Goal: Task Accomplishment & Management: Use online tool/utility

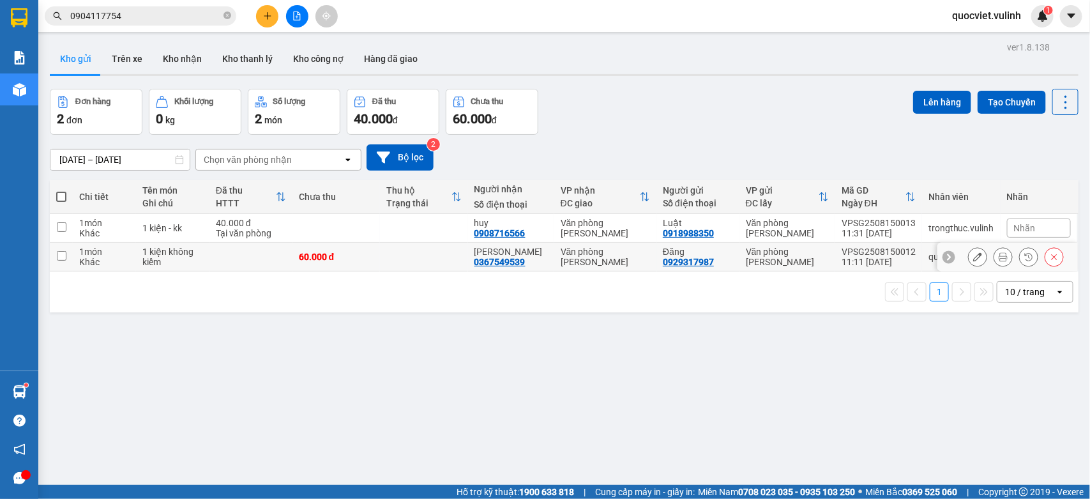
click at [496, 250] on div "[PERSON_NAME]" at bounding box center [510, 251] width 73 height 10
checkbox input "true"
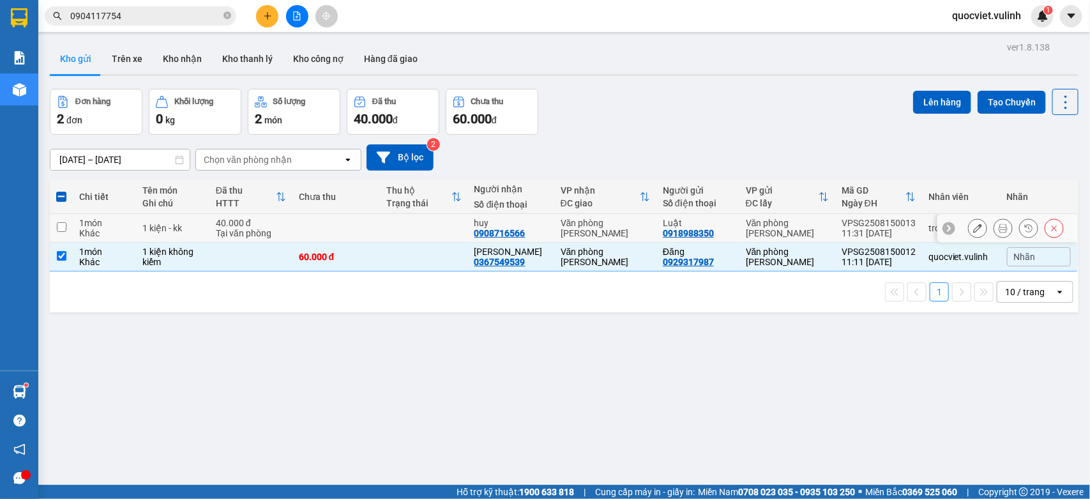
click at [540, 223] on td "huy 0908716566" at bounding box center [511, 228] width 86 height 29
checkbox input "true"
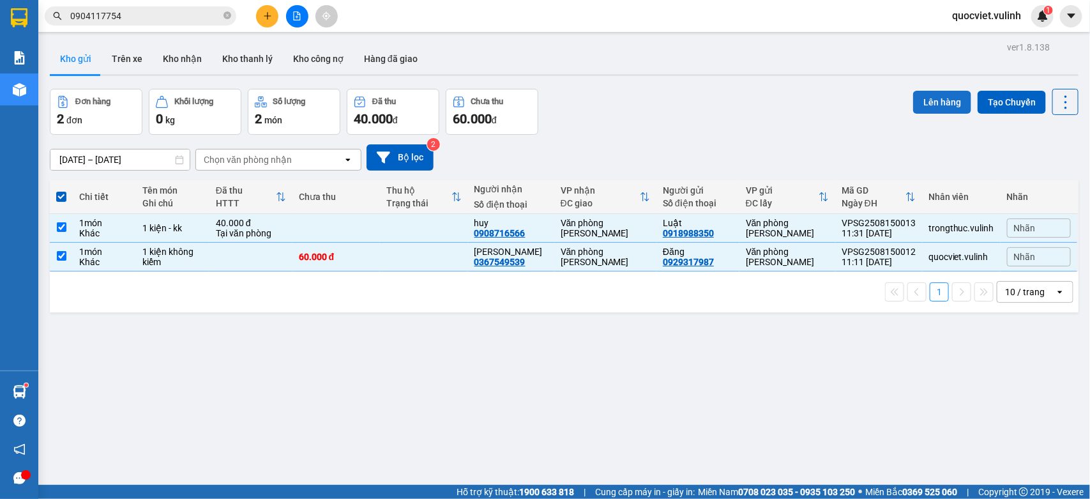
click at [914, 101] on button "Lên hàng" at bounding box center [942, 102] width 58 height 23
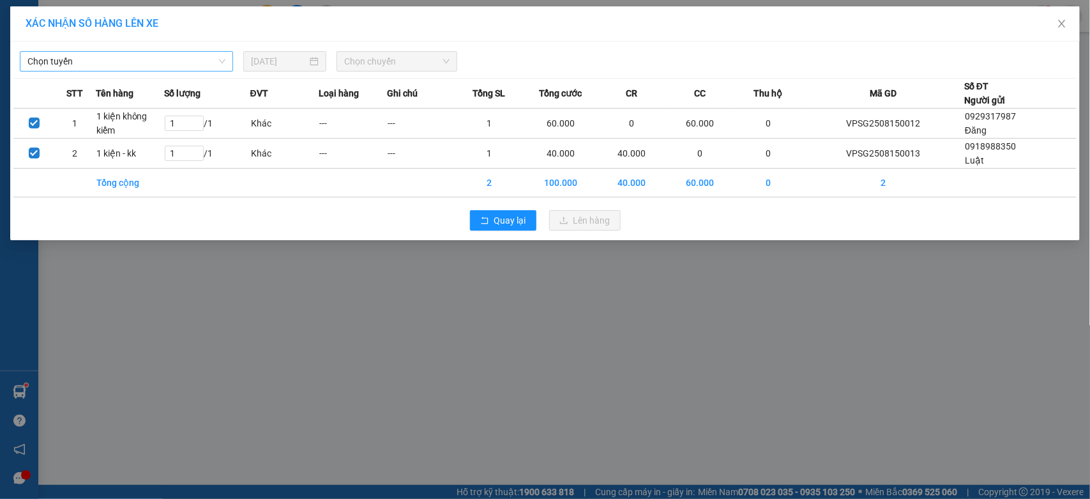
click at [170, 57] on span "Chọn tuyến" at bounding box center [126, 61] width 198 height 19
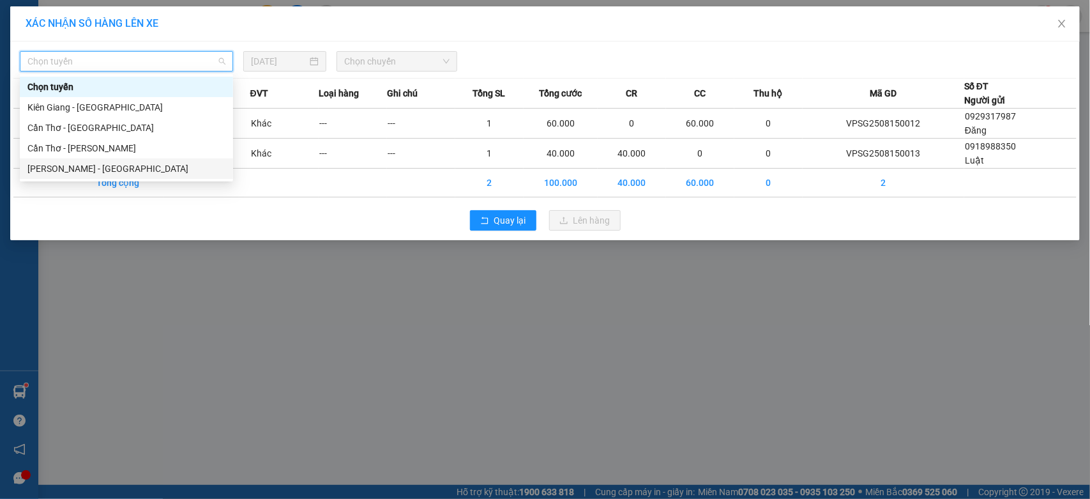
click at [61, 170] on div "[PERSON_NAME] - [GEOGRAPHIC_DATA]" at bounding box center [126, 169] width 198 height 14
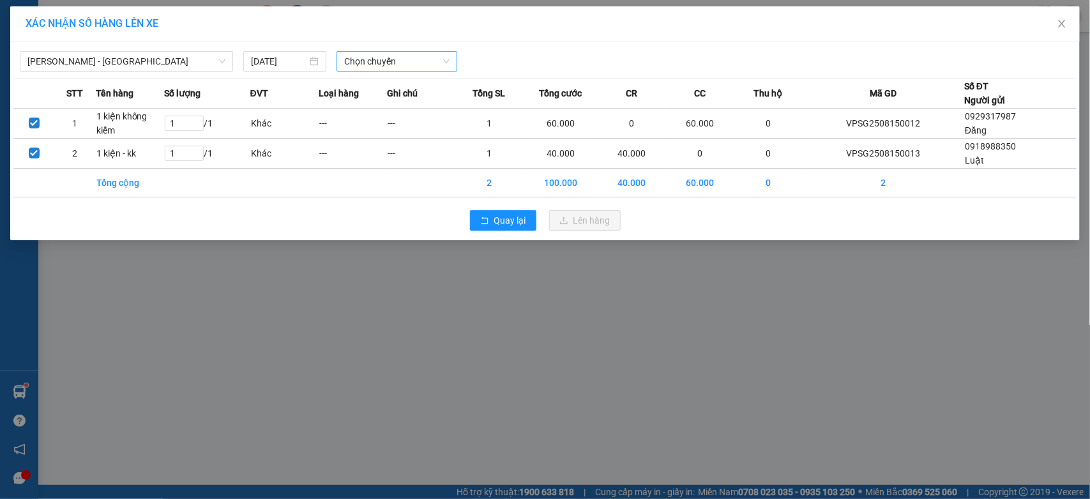
click at [386, 61] on span "Chọn chuyến" at bounding box center [396, 61] width 105 height 19
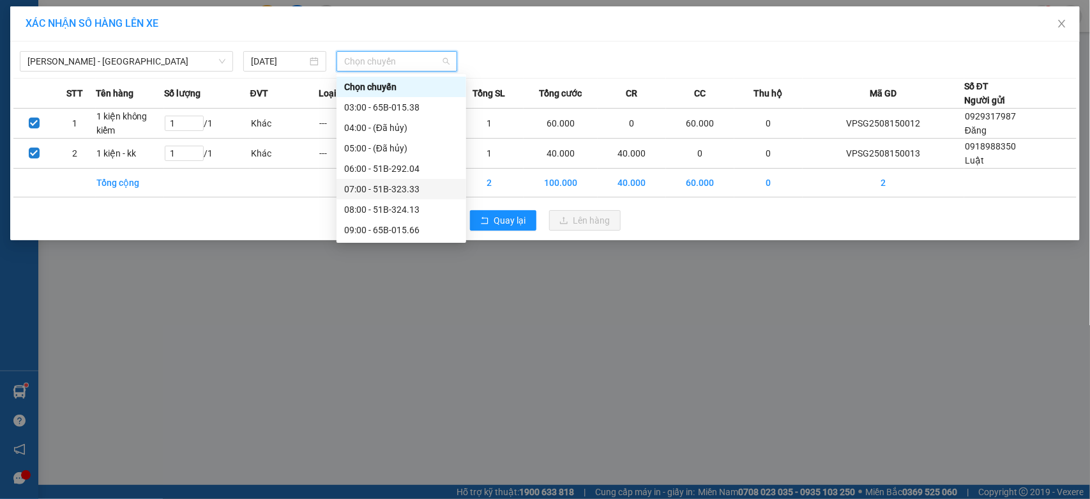
scroll to position [106, 0]
click at [377, 182] on div "12:00 - 65B-014.88" at bounding box center [401, 185] width 114 height 14
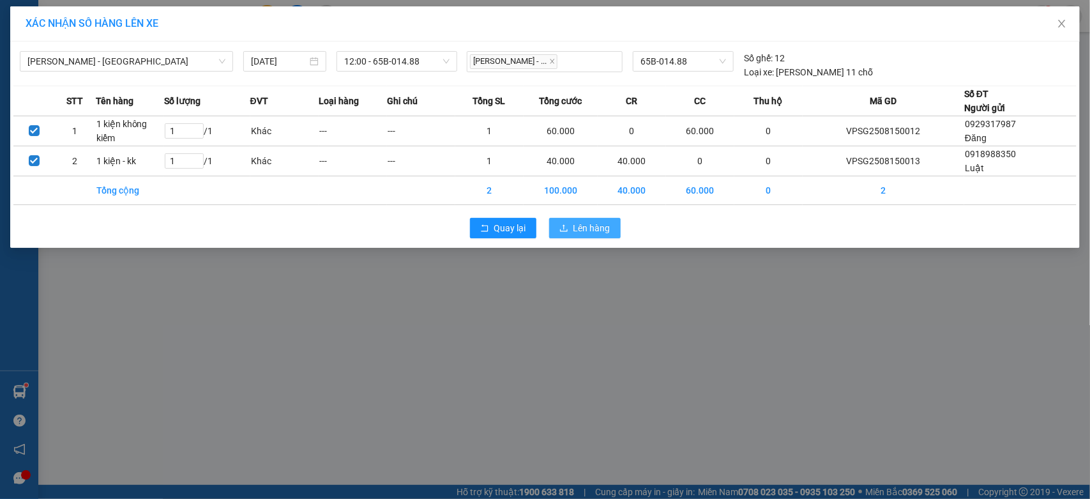
click at [579, 228] on span "Lên hàng" at bounding box center [591, 228] width 37 height 14
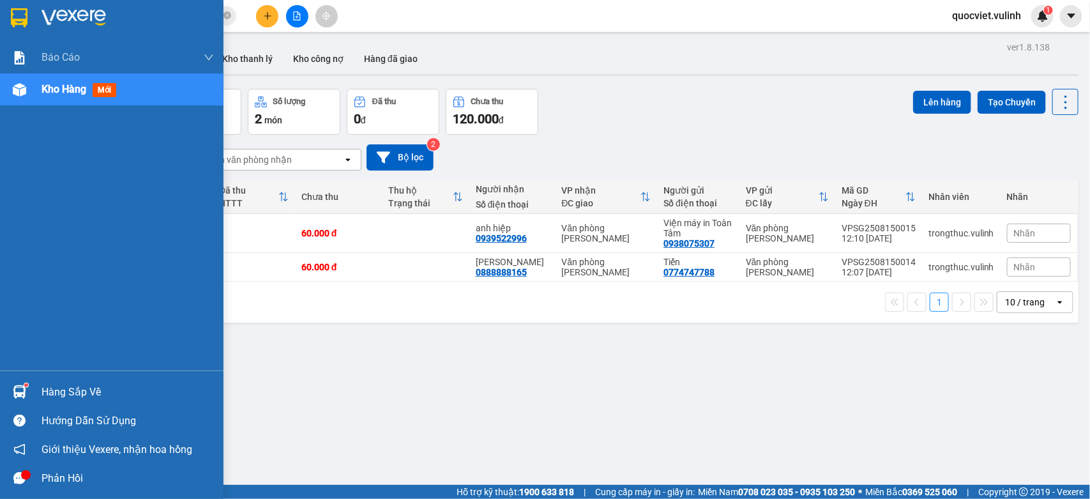
drag, startPoint x: 0, startPoint y: 174, endPoint x: 36, endPoint y: 167, distance: 36.4
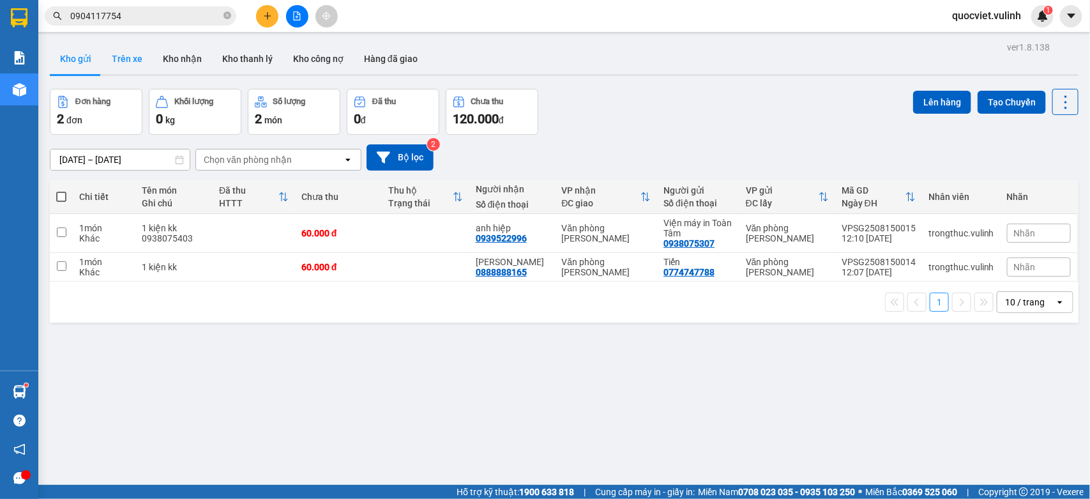
click at [122, 51] on button "Trên xe" at bounding box center [127, 58] width 51 height 31
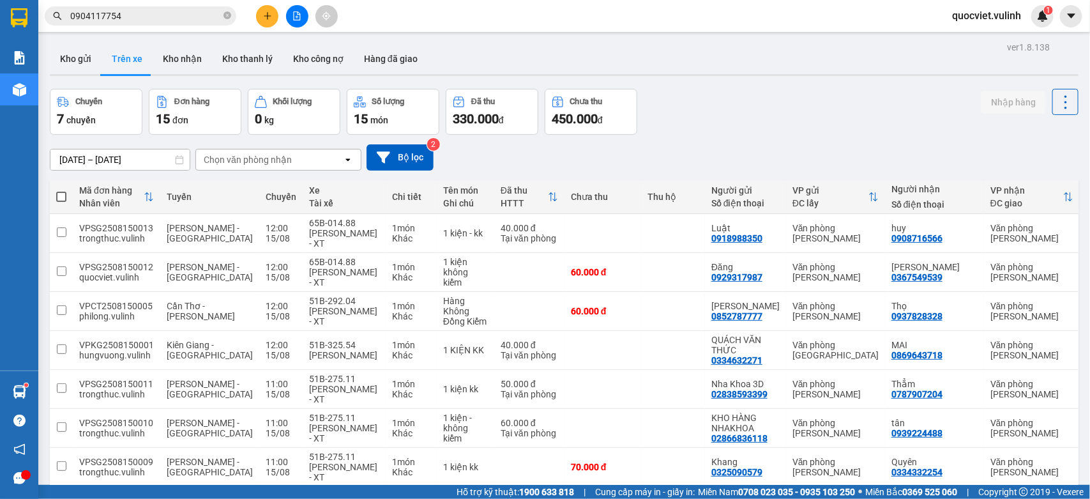
click at [262, 16] on button at bounding box center [267, 16] width 22 height 22
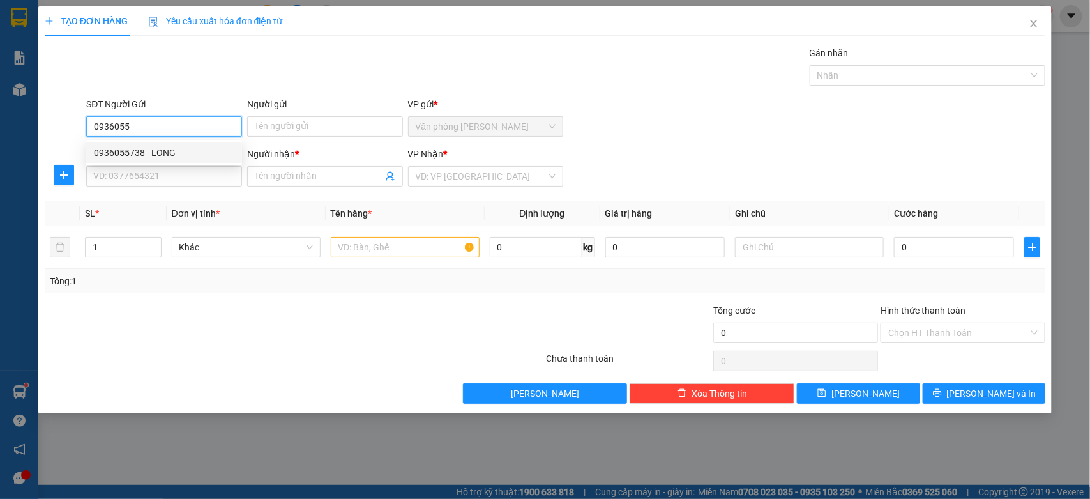
click at [161, 151] on div "0936055738 - LONG" at bounding box center [164, 153] width 140 height 14
type input "0936055738"
type input "LONG"
type input "0367549539"
type input "[PERSON_NAME]"
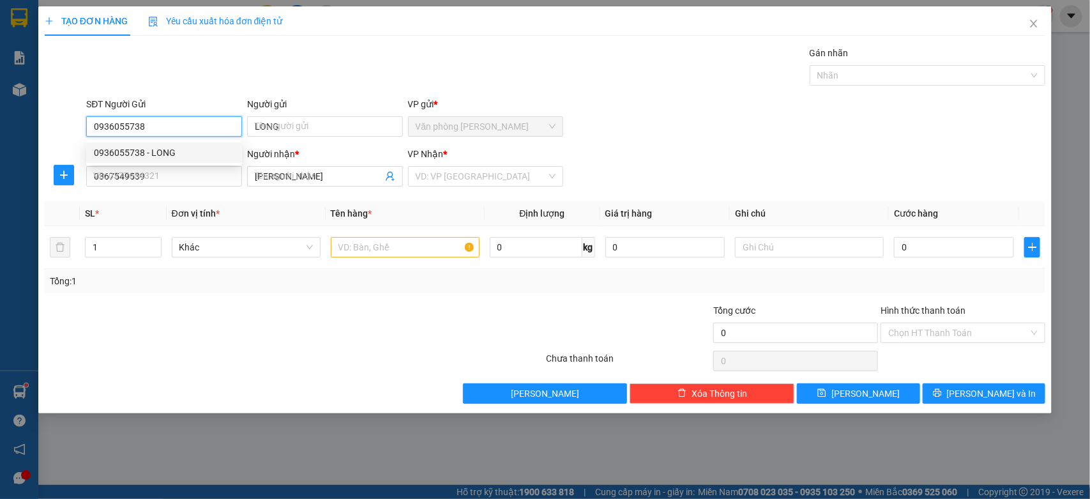
type input "60.000"
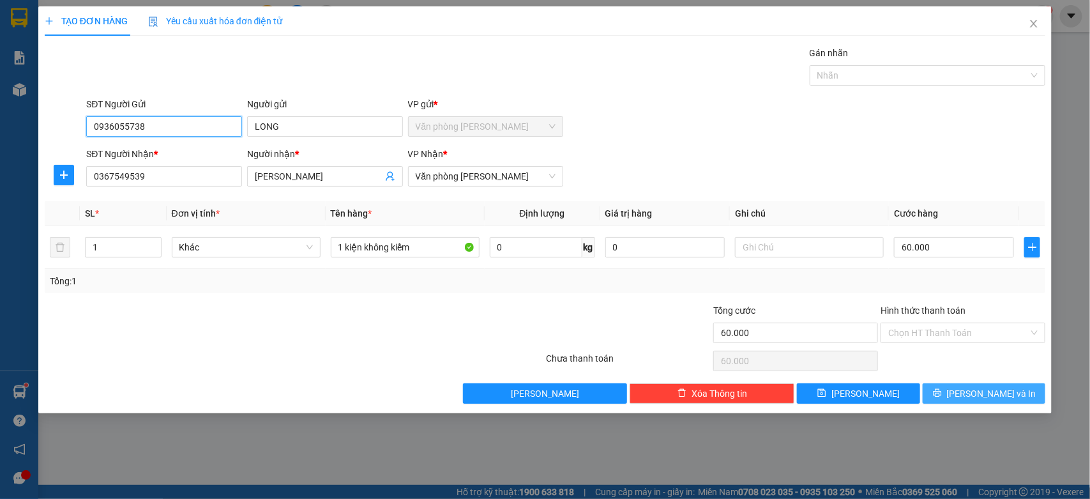
type input "0936055738"
click at [971, 401] on button "[PERSON_NAME] và In" at bounding box center [983, 393] width 123 height 20
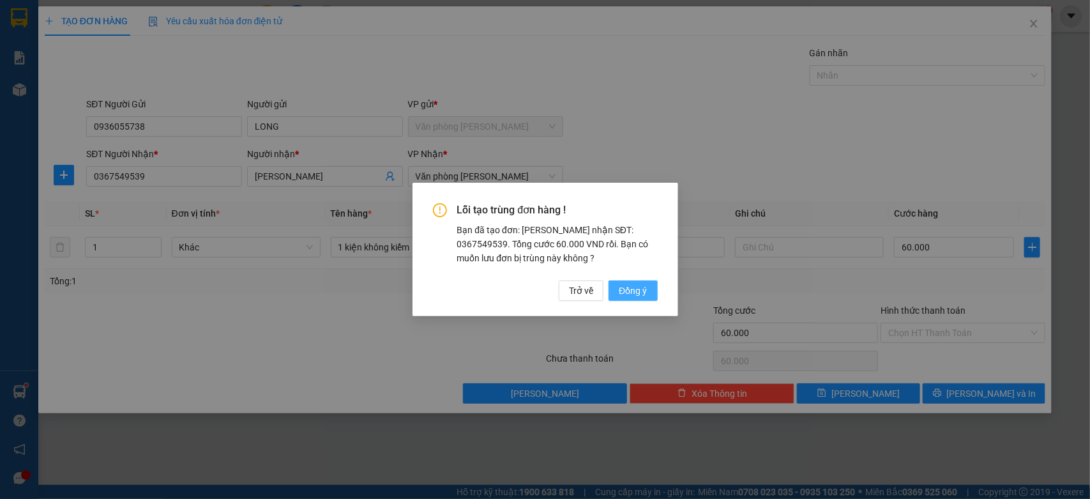
click at [630, 287] on span "Đồng ý" at bounding box center [633, 290] width 28 height 14
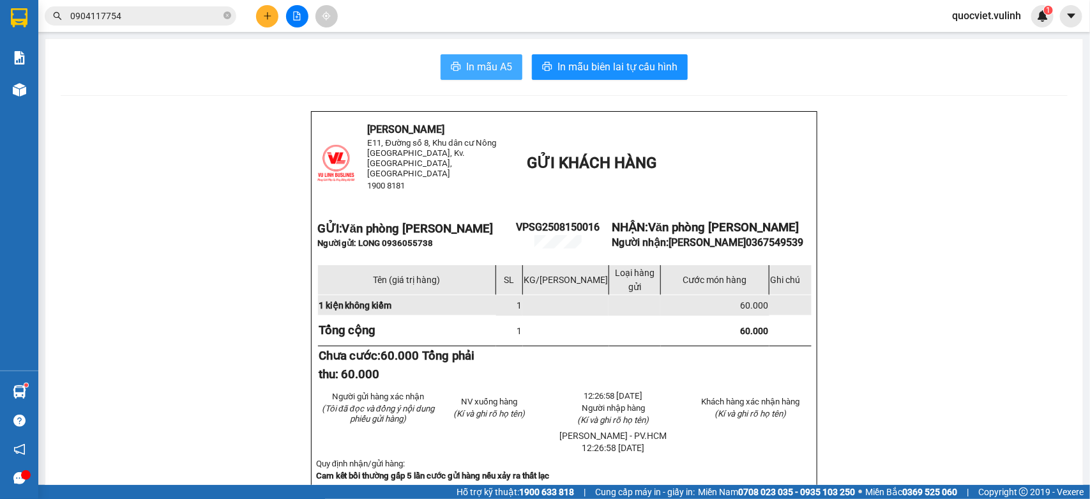
click at [486, 63] on span "In mẫu A5" at bounding box center [489, 67] width 46 height 16
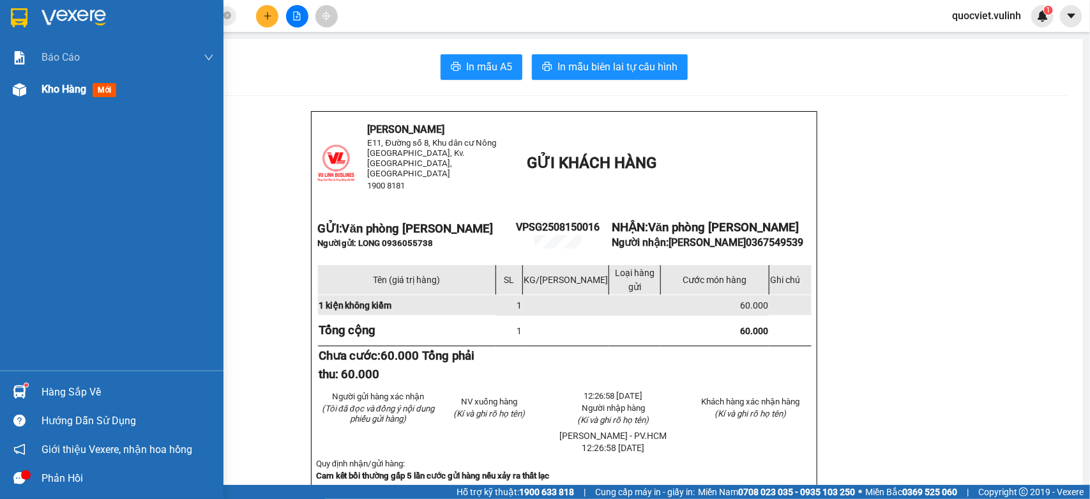
click at [46, 88] on span "Kho hàng" at bounding box center [63, 89] width 45 height 12
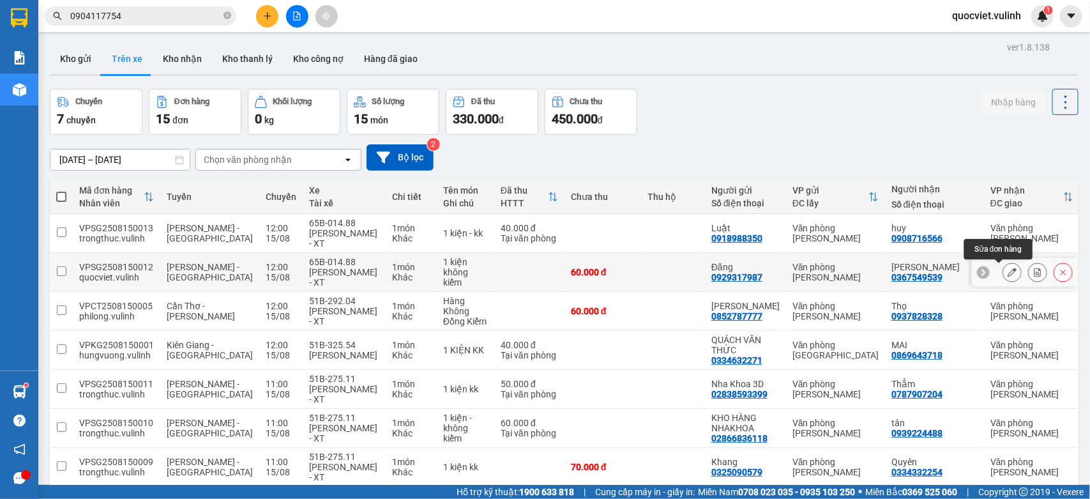
click at [1003, 265] on button at bounding box center [1012, 272] width 18 height 22
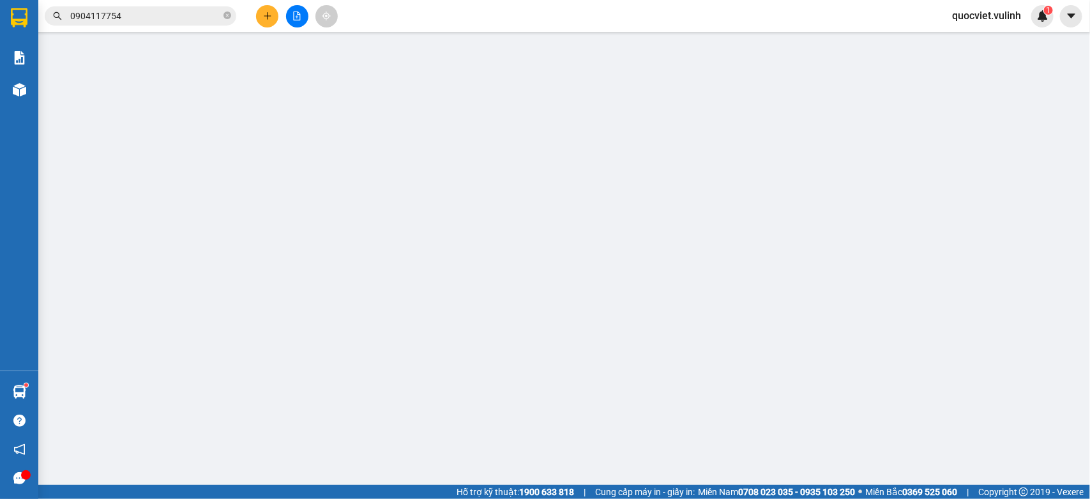
type input "0929317987"
type input "Đăng"
type input "0367549539"
type input "[PERSON_NAME]"
type input "60.000"
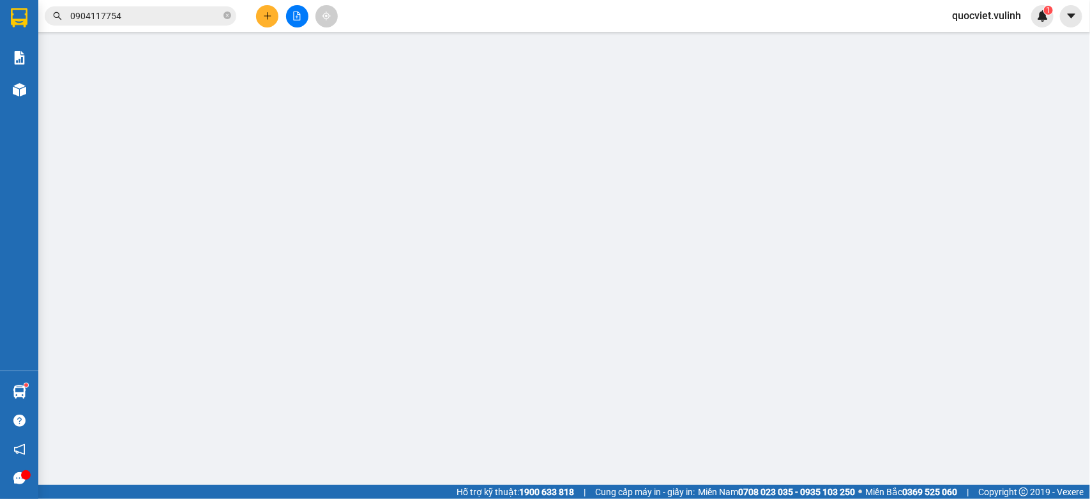
type input "60.000"
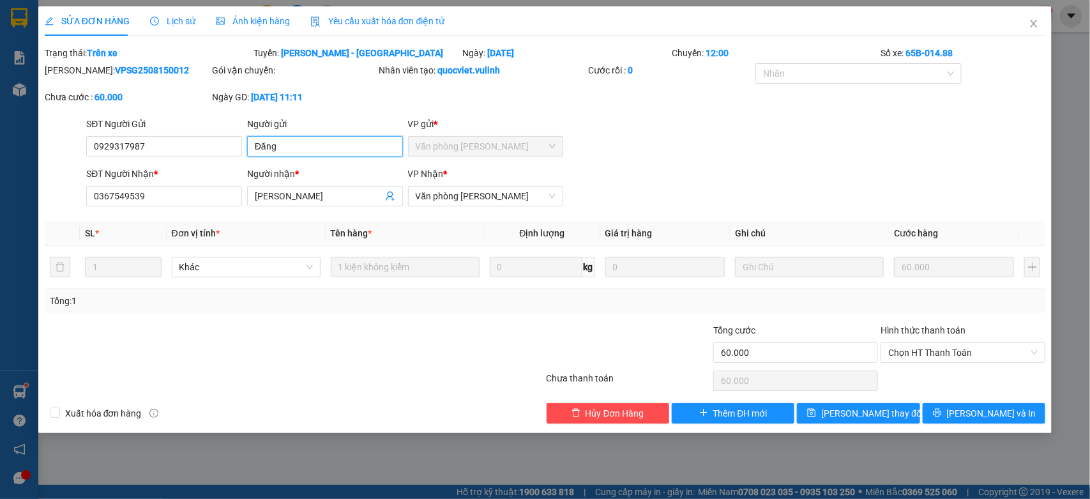
drag, startPoint x: 289, startPoint y: 147, endPoint x: 0, endPoint y: 313, distance: 332.6
click at [0, 282] on div "SỬA ĐƠN HÀNG Lịch sử Ảnh kiện hàng Yêu cầu xuất hóa đơn điện tử Total Paid Fee …" at bounding box center [545, 249] width 1090 height 499
drag, startPoint x: 167, startPoint y: 147, endPoint x: 0, endPoint y: 235, distance: 188.2
click at [0, 216] on div "SỬA ĐƠN HÀNG Lịch sử Ảnh kiện hàng Yêu cầu xuất hóa đơn điện tử Total Paid Fee …" at bounding box center [545, 249] width 1090 height 499
drag, startPoint x: 308, startPoint y: 195, endPoint x: 0, endPoint y: 260, distance: 315.1
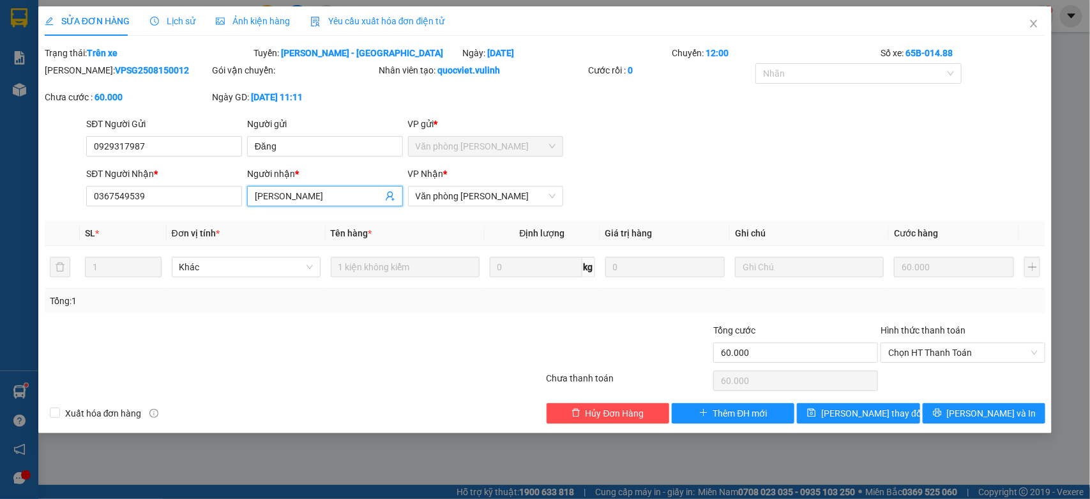
click at [0, 247] on div "SỬA ĐƠN HÀNG Lịch sử Ảnh kiện hàng Yêu cầu xuất hóa đơn điện tử Total Paid Fee …" at bounding box center [545, 249] width 1090 height 499
drag, startPoint x: 162, startPoint y: 188, endPoint x: 0, endPoint y: 291, distance: 191.4
click at [0, 291] on div "SỬA ĐƠN HÀNG Lịch sử Ảnh kiện hàng Yêu cầu xuất hóa đơn điện tử Total Paid Fee …" at bounding box center [545, 249] width 1090 height 499
click at [1032, 24] on icon "close" at bounding box center [1033, 24] width 10 height 10
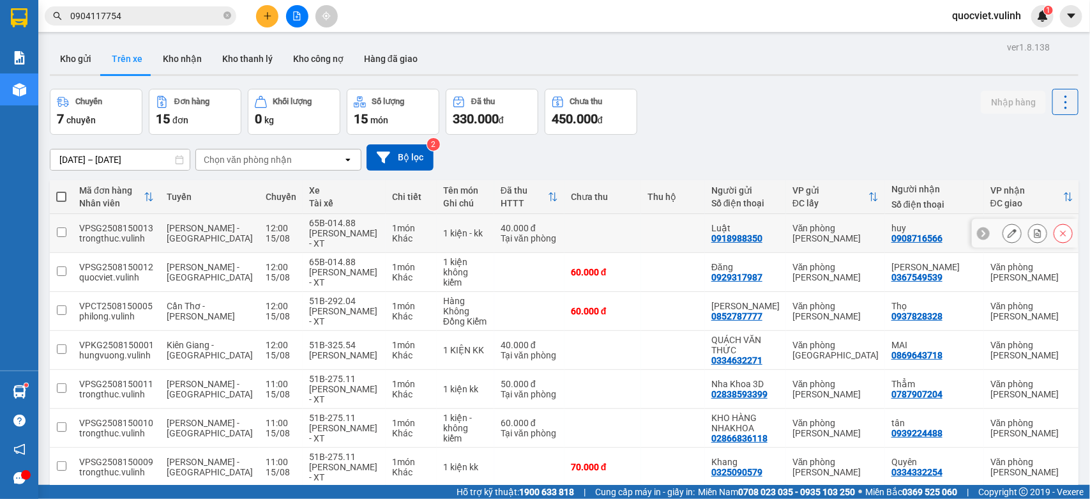
click at [1004, 231] on button at bounding box center [1012, 233] width 18 height 22
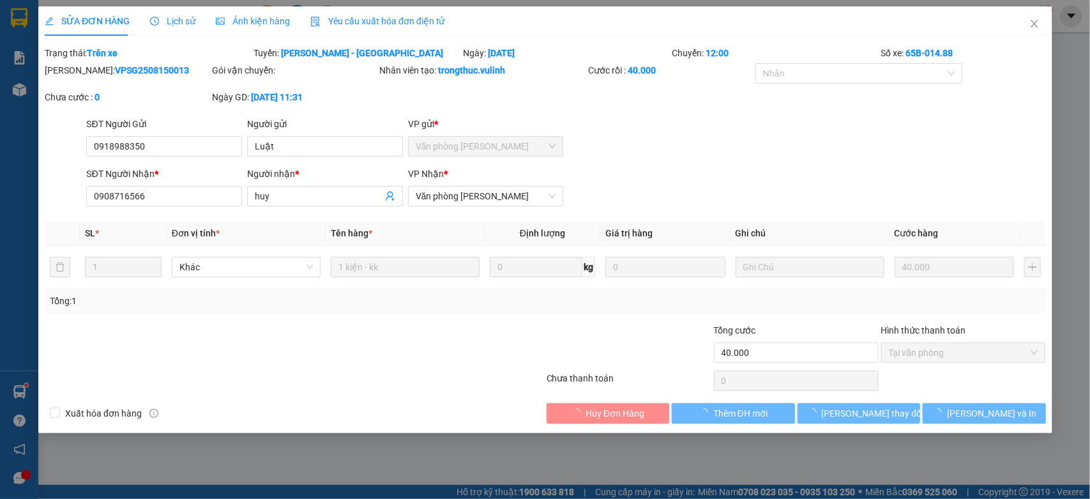
type input "0918988350"
type input "Luật"
type input "0908716566"
type input "huy"
type input "40.000"
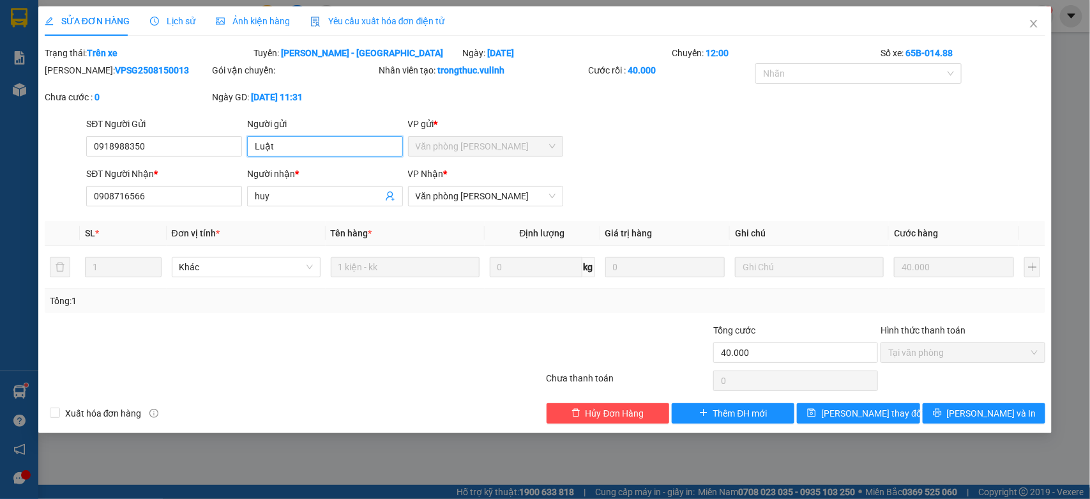
drag, startPoint x: 336, startPoint y: 149, endPoint x: 0, endPoint y: 250, distance: 351.2
click at [0, 250] on div "SỬA ĐƠN HÀNG Lịch sử Ảnh kiện hàng Yêu cầu xuất hóa đơn điện tử Total Paid Fee …" at bounding box center [545, 249] width 1090 height 499
drag, startPoint x: 169, startPoint y: 145, endPoint x: 0, endPoint y: 240, distance: 194.1
click at [0, 227] on div "SỬA ĐƠN HÀNG Lịch sử Ảnh kiện hàng Yêu cầu xuất hóa đơn điện tử Total Paid Fee …" at bounding box center [545, 249] width 1090 height 499
click at [0, 260] on div "SỬA ĐƠN HÀNG Lịch sử Ảnh kiện hàng Yêu cầu xuất hóa đơn điện tử Total Paid Fee …" at bounding box center [545, 249] width 1090 height 499
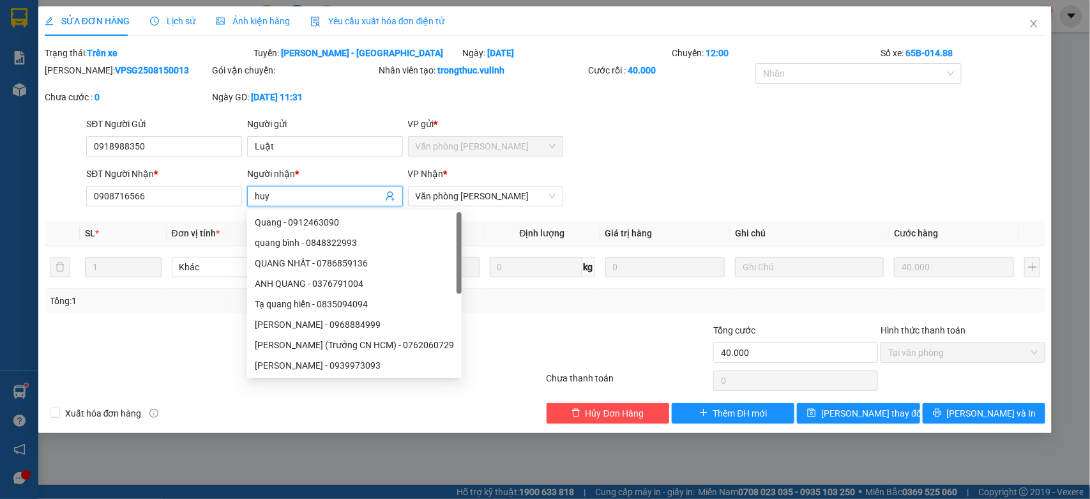
drag, startPoint x: 288, startPoint y: 196, endPoint x: 237, endPoint y: 212, distance: 52.9
click at [241, 211] on div "SĐT Người Nhận * 0908716566 Người nhận * huy VP Nhận * Văn phòng [PERSON_NAME]" at bounding box center [566, 189] width 964 height 45
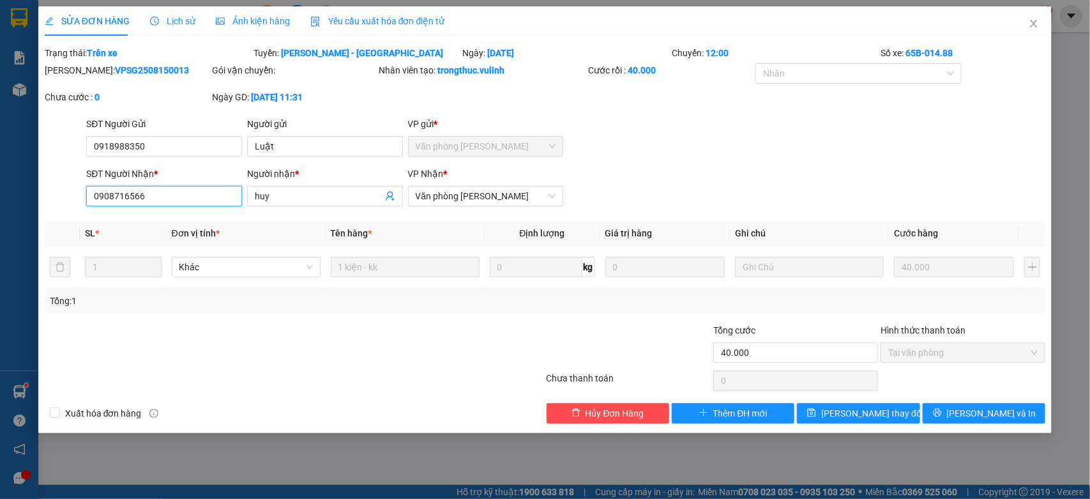
drag, startPoint x: 176, startPoint y: 193, endPoint x: 0, endPoint y: 273, distance: 192.8
click at [0, 269] on div "SỬA ĐƠN HÀNG Lịch sử Ảnh kiện hàng Yêu cầu xuất hóa đơn điện tử Total Paid Fee …" at bounding box center [545, 249] width 1090 height 499
click at [1039, 29] on span "Close" at bounding box center [1034, 24] width 36 height 36
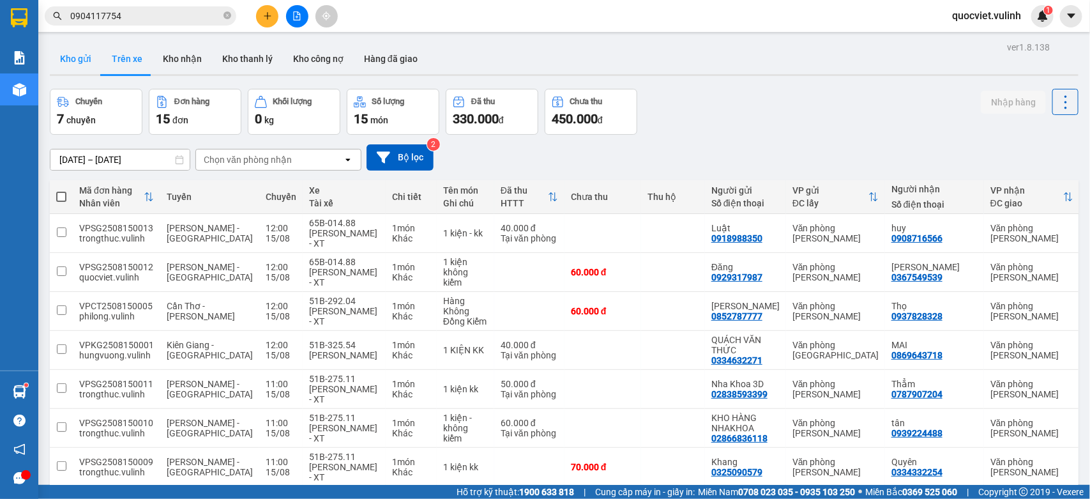
click at [77, 61] on button "Kho gửi" at bounding box center [76, 58] width 52 height 31
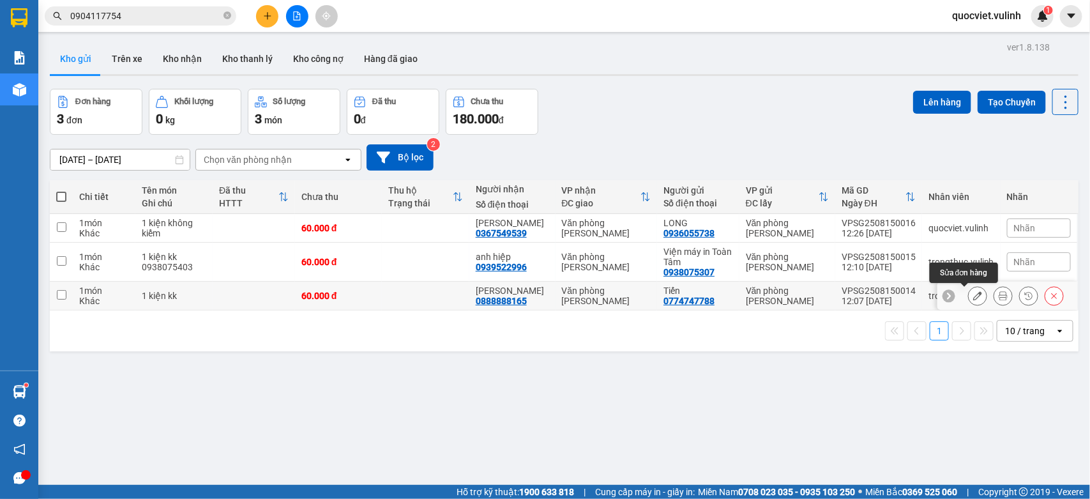
click at [968, 291] on button at bounding box center [977, 296] width 18 height 22
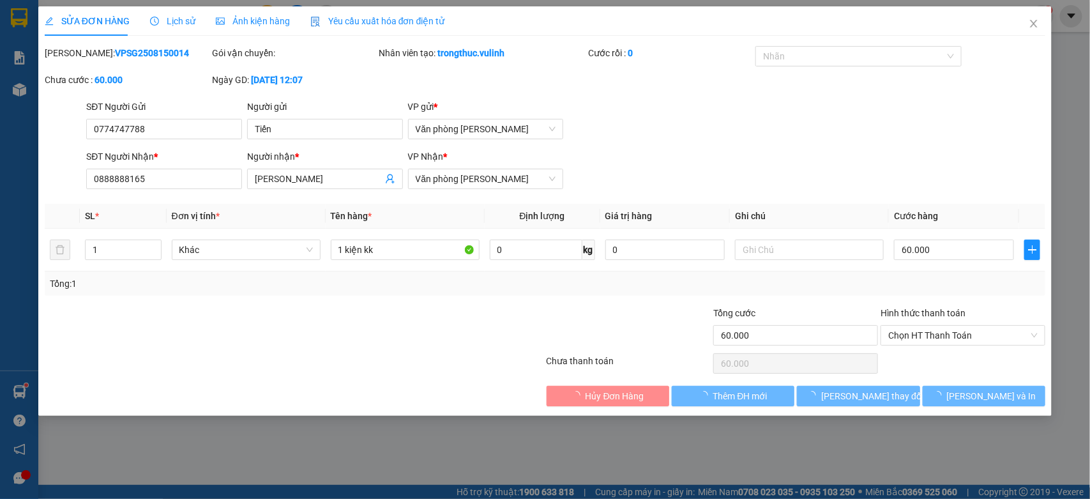
type input "0774747788"
type input "Tiến"
type input "0888888165"
type input "[PERSON_NAME]"
type input "60.000"
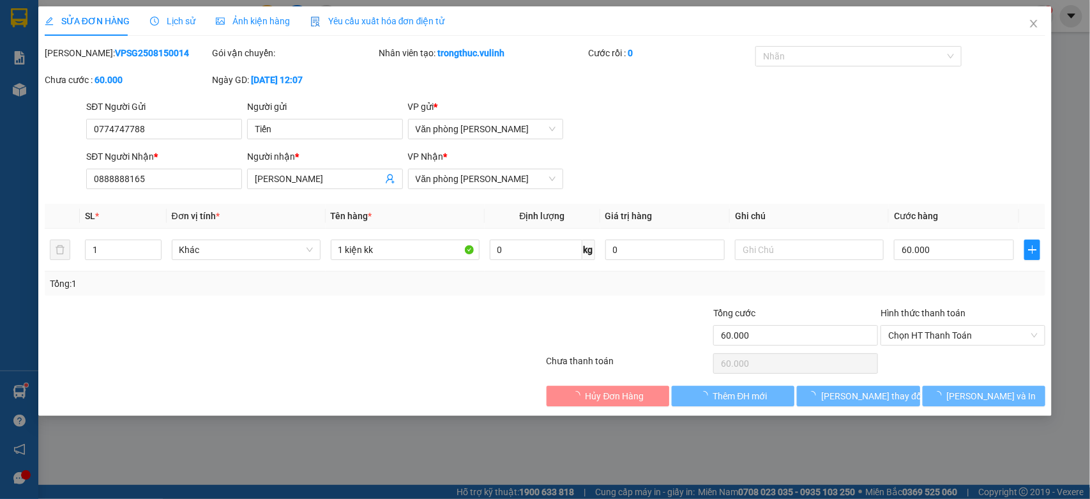
type input "60.000"
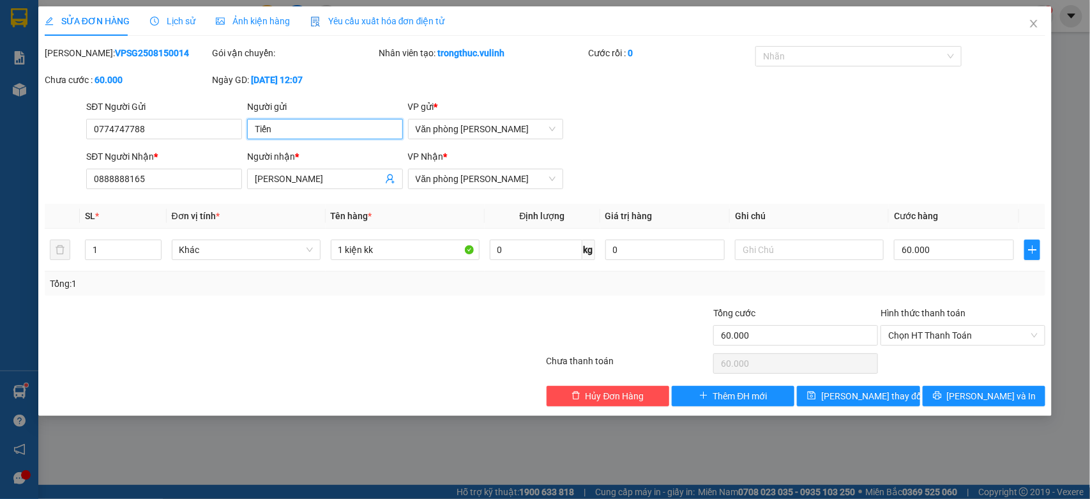
drag, startPoint x: 289, startPoint y: 138, endPoint x: 83, endPoint y: 187, distance: 212.0
click at [136, 171] on form "SĐT Người Gửi 0774747788 0774747788 Người gửi Tiến VP gửi * Văn phòng [PERSON_N…" at bounding box center [545, 147] width 1001 height 94
drag, startPoint x: 165, startPoint y: 124, endPoint x: 0, endPoint y: 359, distance: 286.9
click at [0, 356] on div "SỬA ĐƠN HÀNG Lịch sử Ảnh kiện hàng Yêu cầu xuất hóa đơn điện tử Total Paid Fee …" at bounding box center [545, 249] width 1090 height 499
drag, startPoint x: 243, startPoint y: 204, endPoint x: 0, endPoint y: 346, distance: 281.0
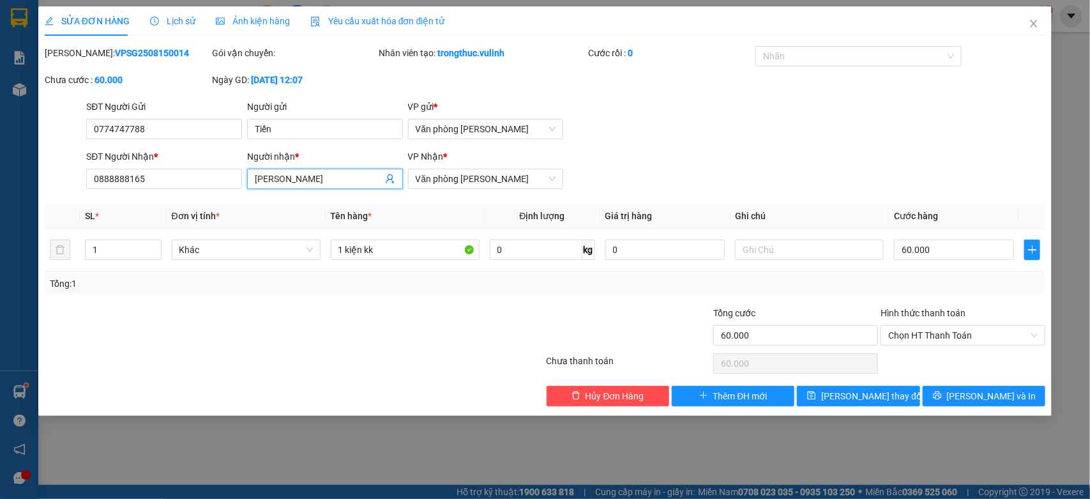
click at [0, 333] on div "SỬA ĐƠN HÀNG Lịch sử Ảnh kiện hàng Yêu cầu xuất hóa đơn điện tử Total Paid Fee …" at bounding box center [545, 249] width 1090 height 499
drag, startPoint x: 146, startPoint y: 183, endPoint x: 0, endPoint y: 305, distance: 190.3
click at [0, 305] on div "SỬA ĐƠN HÀNG Lịch sử Ảnh kiện hàng Yêu cầu xuất hóa đơn điện tử Total Paid Fee …" at bounding box center [545, 249] width 1090 height 499
click at [1041, 11] on span "Close" at bounding box center [1034, 24] width 36 height 36
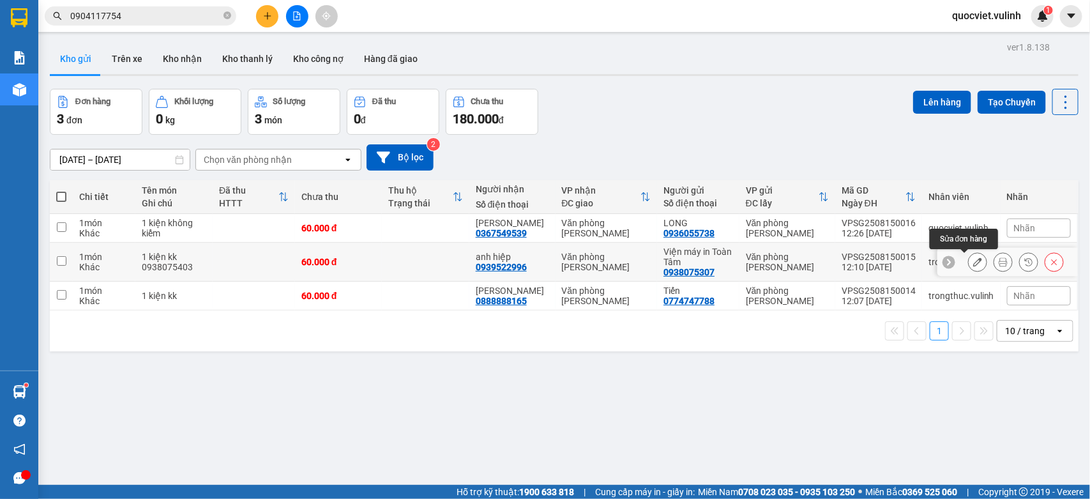
click at [973, 259] on icon at bounding box center [977, 261] width 9 height 9
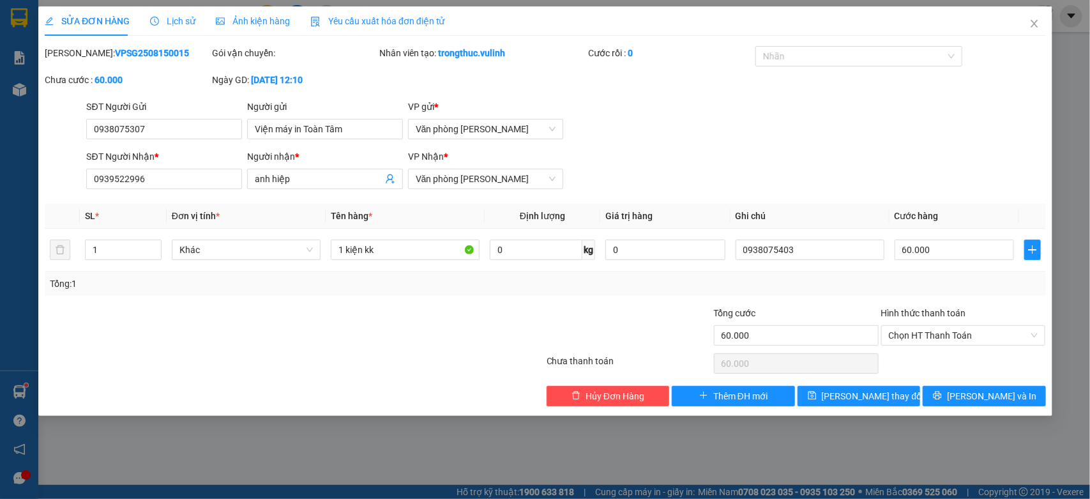
type input "0938075307"
type input "Viện máy in Toàn Tâm"
type input "0939522996"
type input "anh hiệp"
type input "60.000"
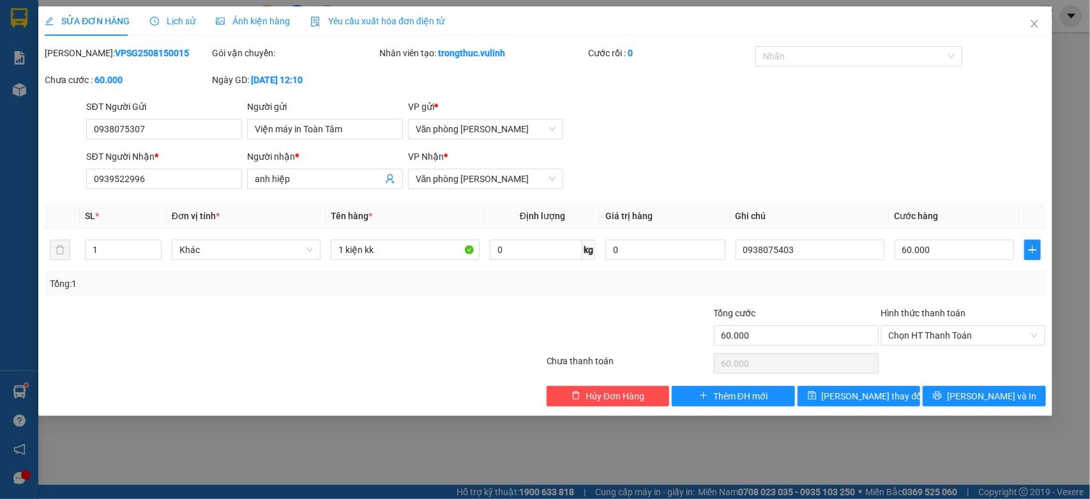
type input "60.000"
drag, startPoint x: 361, startPoint y: 131, endPoint x: 0, endPoint y: 214, distance: 370.3
click at [0, 206] on div "SỬA ĐƠN HÀNG Lịch sử Ảnh kiện hàng Yêu cầu xuất hóa đơn điện tử Total Paid Fee …" at bounding box center [545, 249] width 1090 height 499
drag, startPoint x: 169, startPoint y: 136, endPoint x: 0, endPoint y: 214, distance: 186.5
click at [0, 204] on div "SỬA ĐƠN HÀNG Lịch sử Ảnh kiện hàng Yêu cầu xuất hóa đơn điện tử Total Paid Fee …" at bounding box center [545, 249] width 1090 height 499
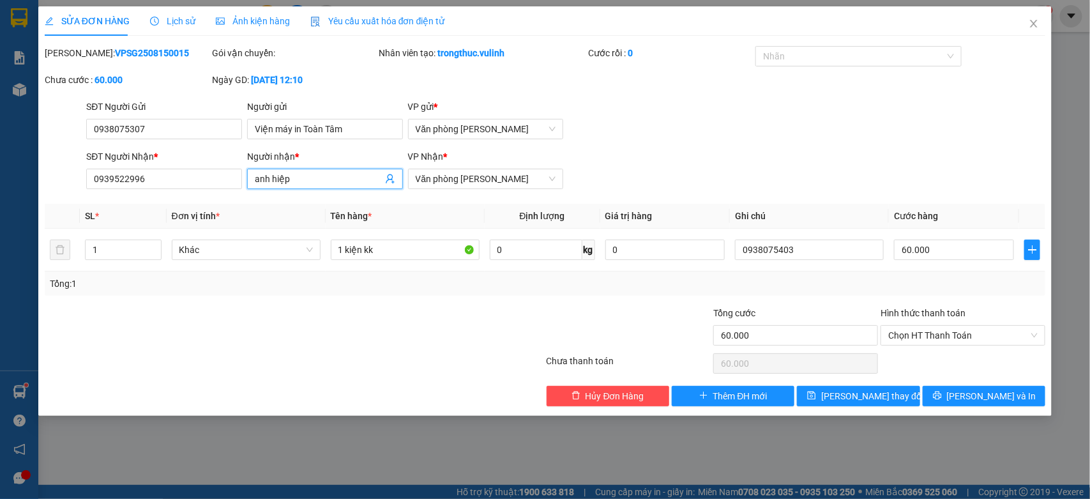
drag, startPoint x: 343, startPoint y: 179, endPoint x: 0, endPoint y: 281, distance: 357.7
click at [0, 257] on div "SỬA ĐƠN HÀNG Lịch sử Ảnh kiện hàng Yêu cầu xuất hóa đơn điện tử Total Paid Fee …" at bounding box center [545, 249] width 1090 height 499
drag, startPoint x: 177, startPoint y: 181, endPoint x: 0, endPoint y: 305, distance: 216.3
click at [0, 291] on div "SỬA ĐƠN HÀNG Lịch sử Ảnh kiện hàng Yêu cầu xuất hóa đơn điện tử Total Paid Fee …" at bounding box center [545, 249] width 1090 height 499
click at [1033, 22] on icon "close" at bounding box center [1033, 24] width 10 height 10
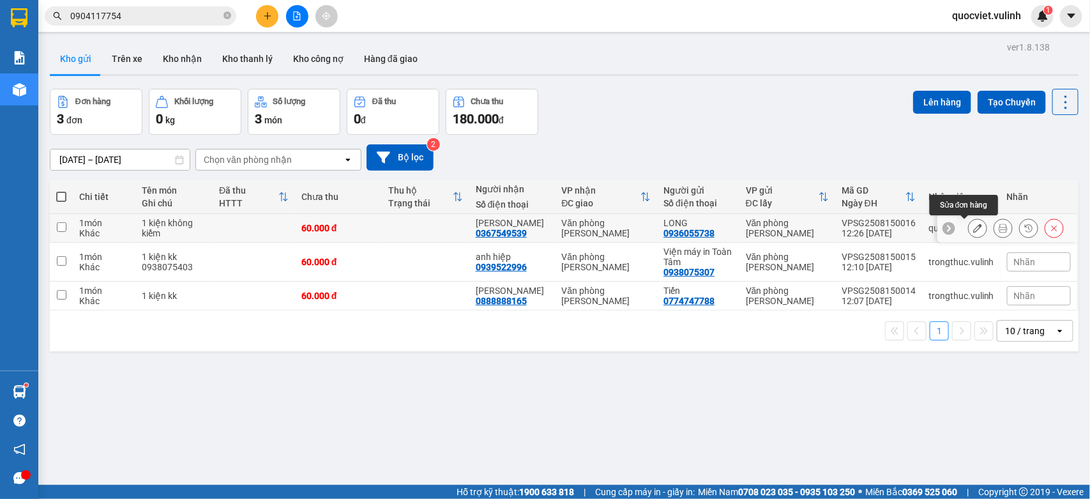
click at [968, 222] on button at bounding box center [977, 228] width 18 height 22
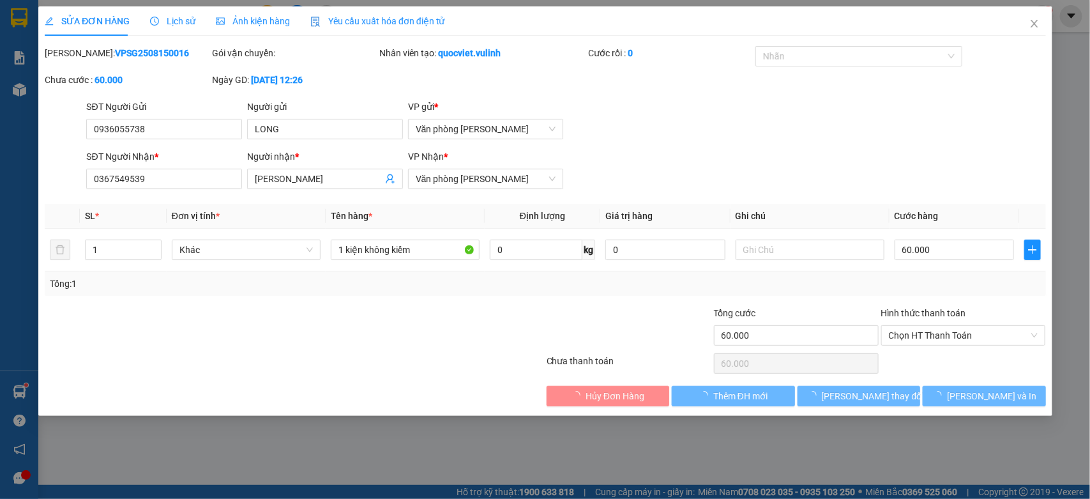
type input "0936055738"
type input "LONG"
type input "0367549539"
type input "[PERSON_NAME]"
type input "60.000"
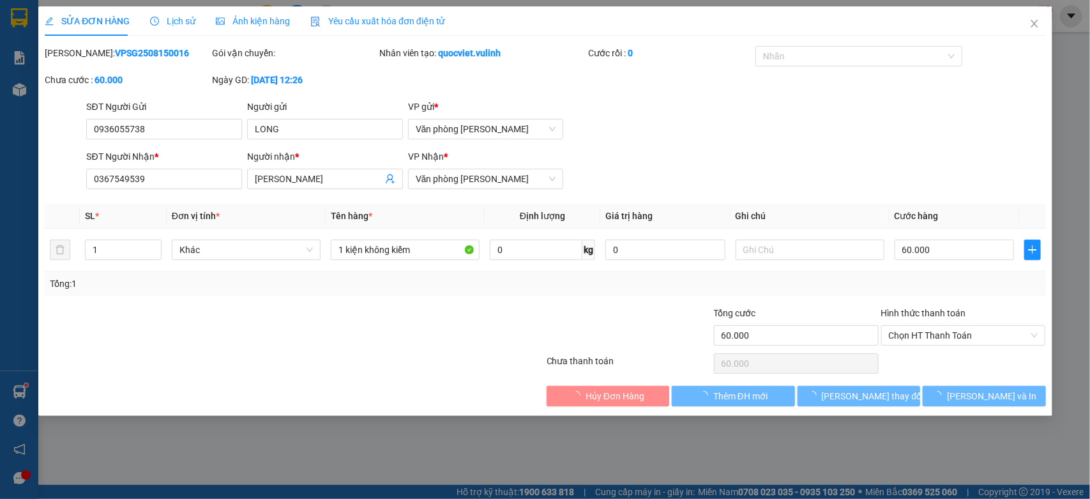
type input "60.000"
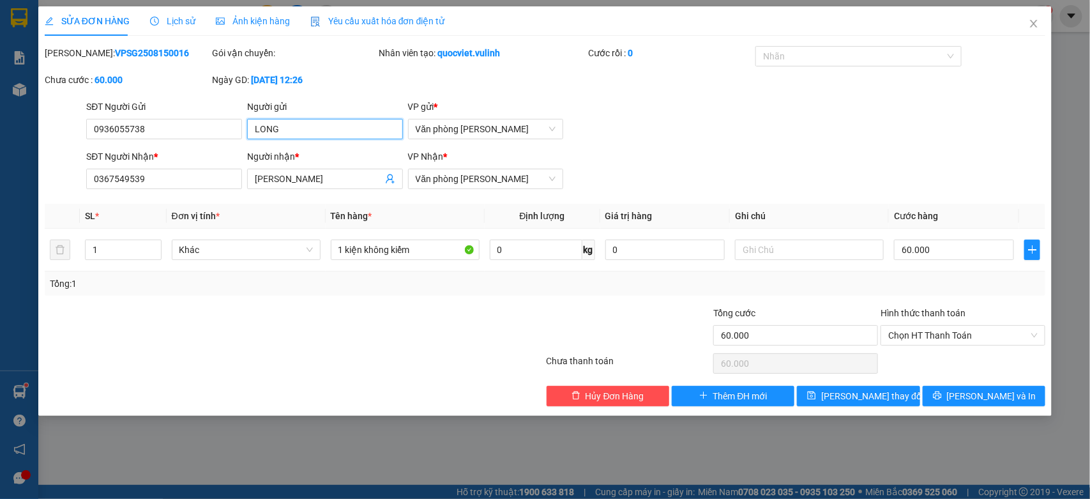
drag, startPoint x: 324, startPoint y: 129, endPoint x: 0, endPoint y: 185, distance: 328.5
click at [0, 185] on div "SỬA ĐƠN HÀNG Lịch sử Ảnh kiện hàng Yêu cầu xuất hóa đơn điện tử Total Paid Fee …" at bounding box center [545, 249] width 1090 height 499
drag, startPoint x: 0, startPoint y: 214, endPoint x: 0, endPoint y: 269, distance: 54.9
click at [0, 269] on div "SỬA ĐƠN HÀNG Lịch sử Ảnh kiện hàng Yêu cầu xuất hóa đơn điện tử Total Paid Fee …" at bounding box center [545, 249] width 1090 height 499
drag, startPoint x: 299, startPoint y: 179, endPoint x: 0, endPoint y: 324, distance: 332.1
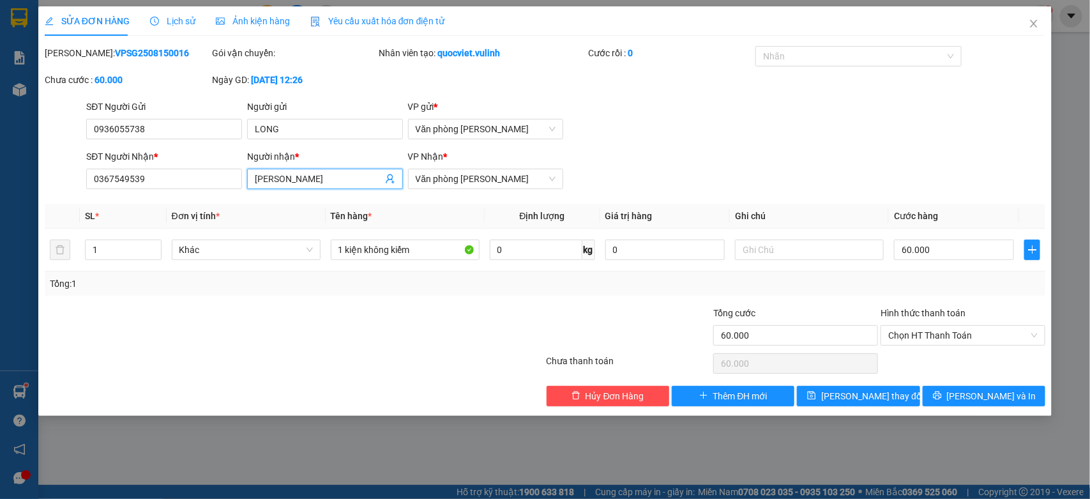
click at [0, 324] on div "SỬA ĐƠN HÀNG Lịch sử Ảnh kiện hàng Yêu cầu xuất hóa đơn điện tử Total Paid Fee …" at bounding box center [545, 249] width 1090 height 499
drag, startPoint x: 174, startPoint y: 177, endPoint x: 0, endPoint y: 305, distance: 215.2
click at [0, 305] on div "SỬA ĐƠN HÀNG Lịch sử Ảnh kiện hàng Yêu cầu xuất hóa đơn điện tử Total Paid Fee …" at bounding box center [545, 249] width 1090 height 499
click at [1029, 20] on icon "close" at bounding box center [1033, 24] width 10 height 10
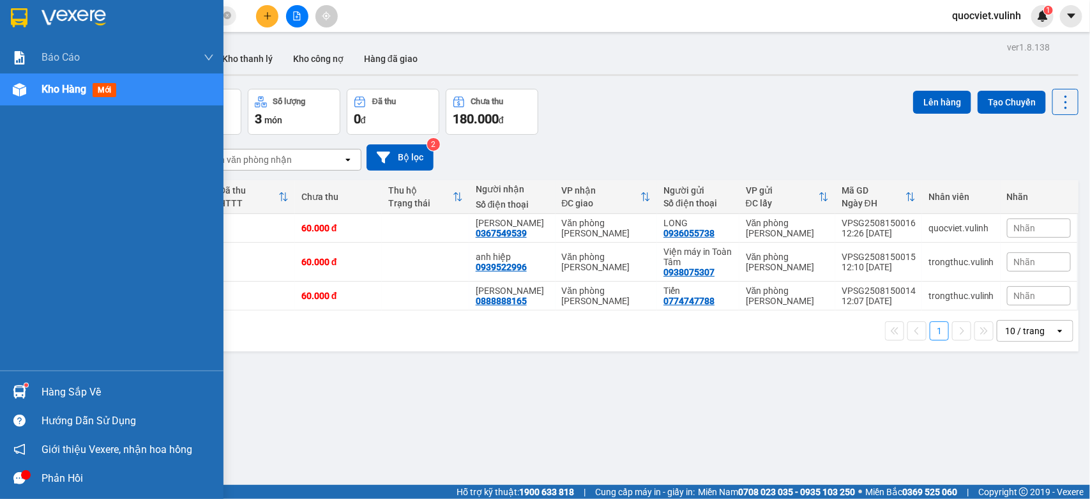
click at [123, 498] on div "Báo cáo BC hàng tồn (trạm) Báo cáo dòng tiền (nhân viên) Báo cáo dòng tiền (trạ…" at bounding box center [111, 249] width 223 height 499
click at [8, 390] on div at bounding box center [19, 391] width 22 height 22
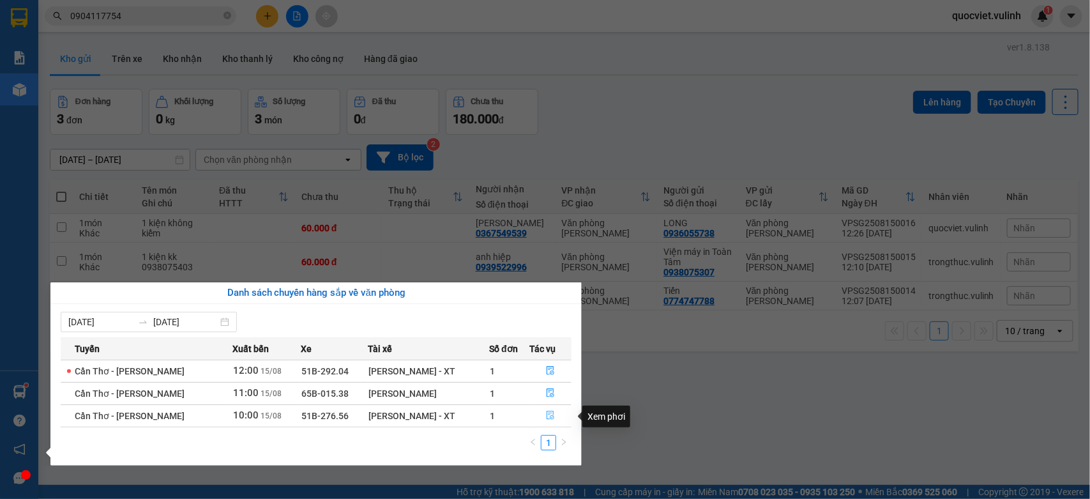
click at [552, 417] on icon "file-done" at bounding box center [550, 414] width 8 height 9
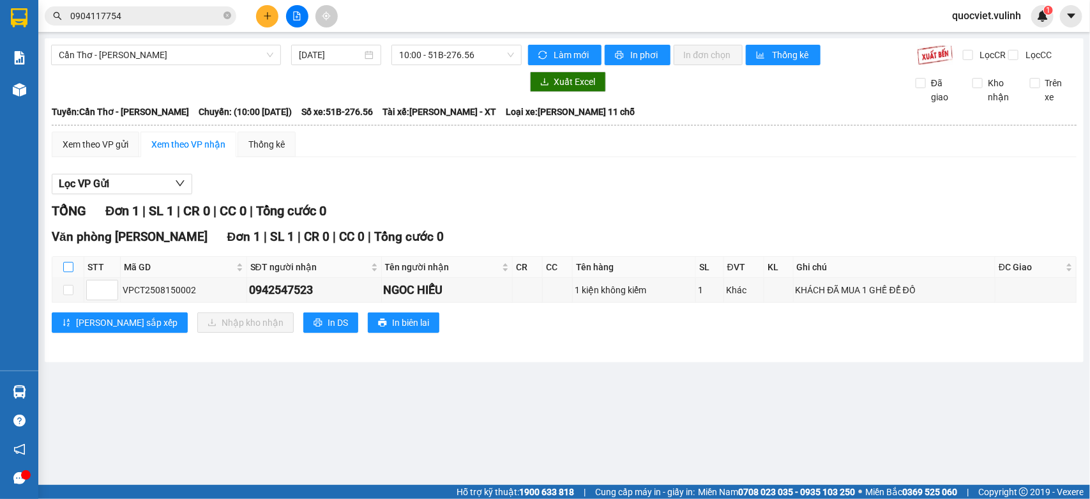
click at [67, 272] on input "checkbox" at bounding box center [68, 267] width 10 height 10
checkbox input "true"
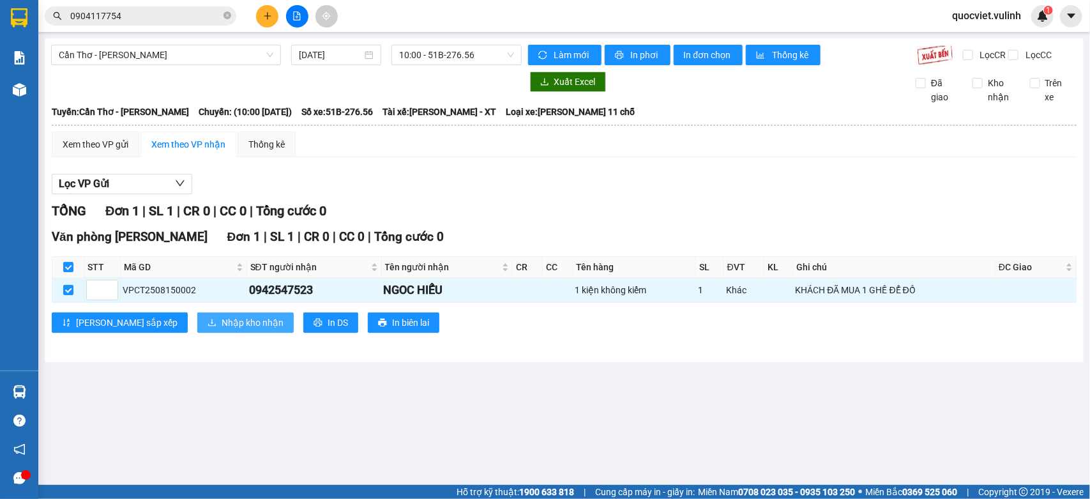
click at [232, 333] on button "Nhập kho nhận" at bounding box center [245, 322] width 96 height 20
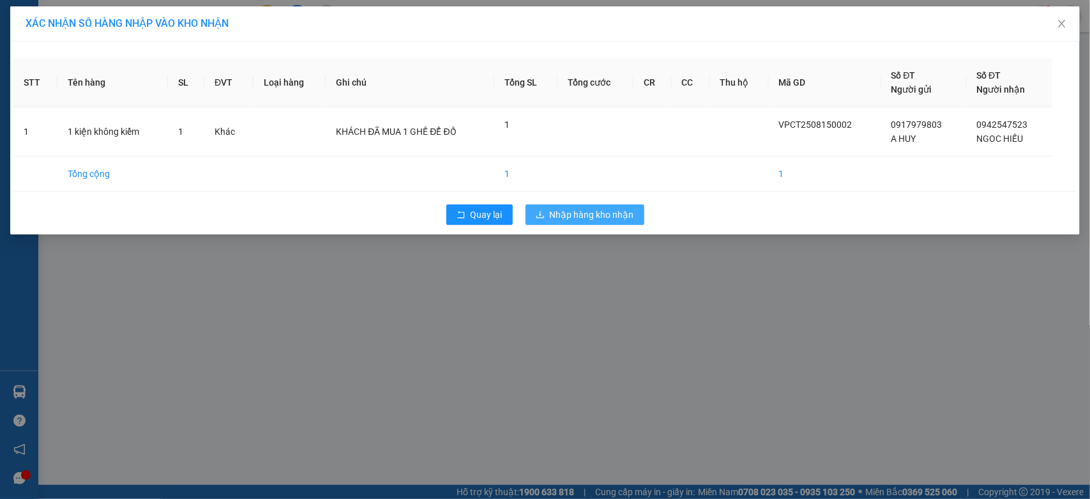
click at [591, 222] on span "Nhập hàng kho nhận" at bounding box center [592, 214] width 84 height 14
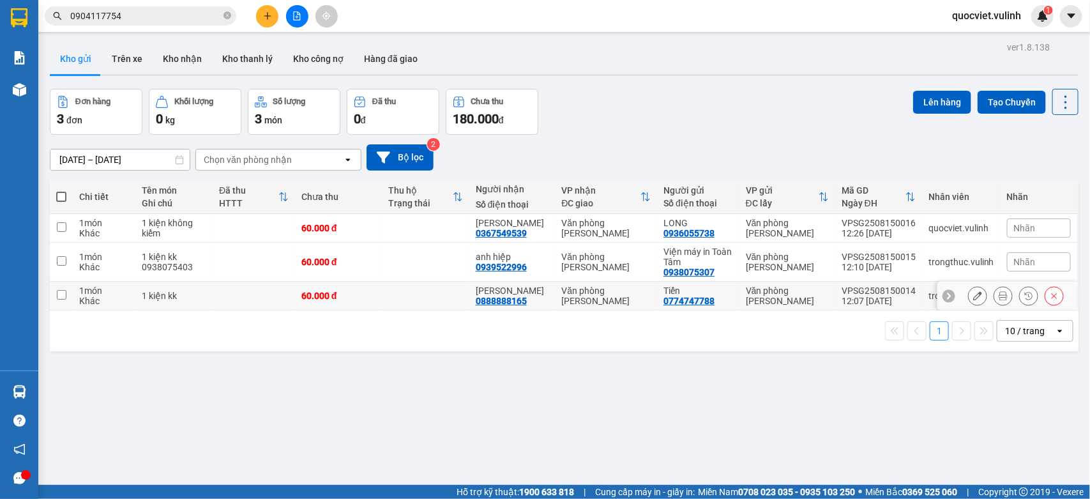
click at [406, 291] on td at bounding box center [425, 296] width 87 height 29
checkbox input "true"
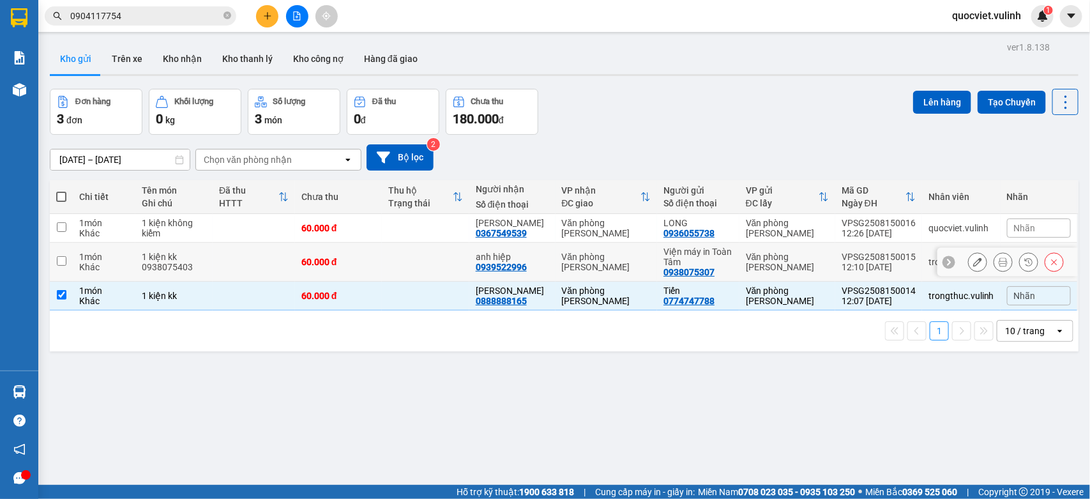
click at [397, 257] on td at bounding box center [425, 262] width 87 height 39
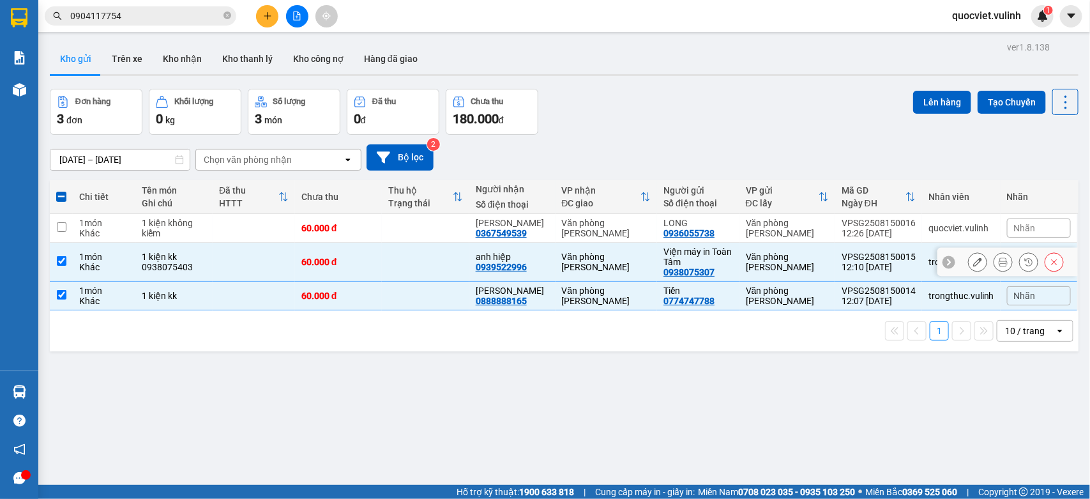
checkbox input "true"
click at [396, 220] on td at bounding box center [425, 228] width 87 height 29
checkbox input "true"
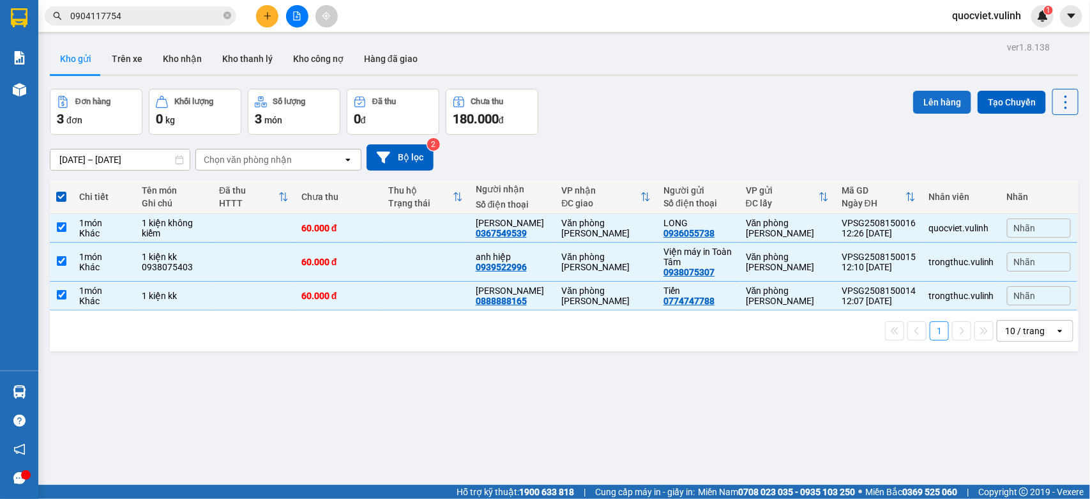
click at [935, 93] on button "Lên hàng" at bounding box center [942, 102] width 58 height 23
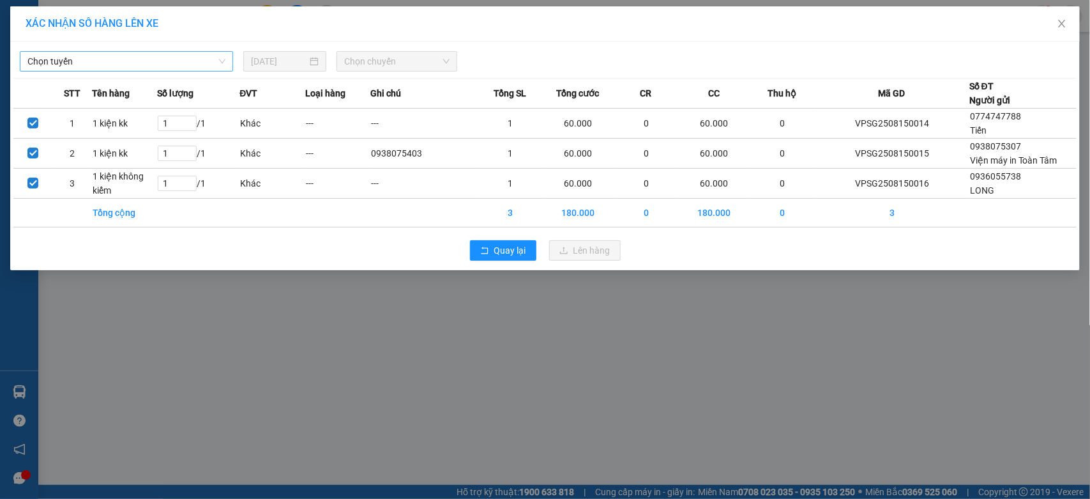
click at [147, 64] on span "Chọn tuyến" at bounding box center [126, 61] width 198 height 19
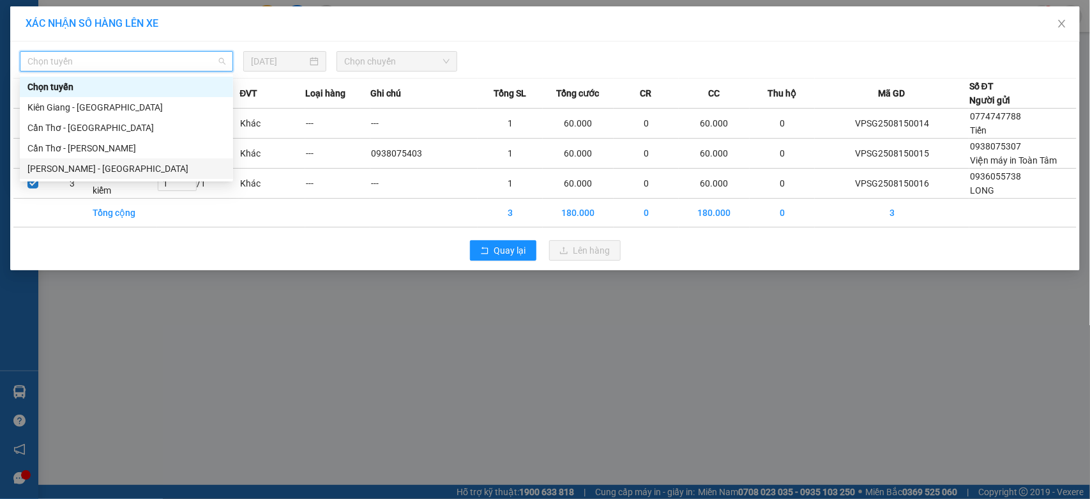
click at [110, 167] on div "[PERSON_NAME] - [GEOGRAPHIC_DATA]" at bounding box center [126, 169] width 198 height 14
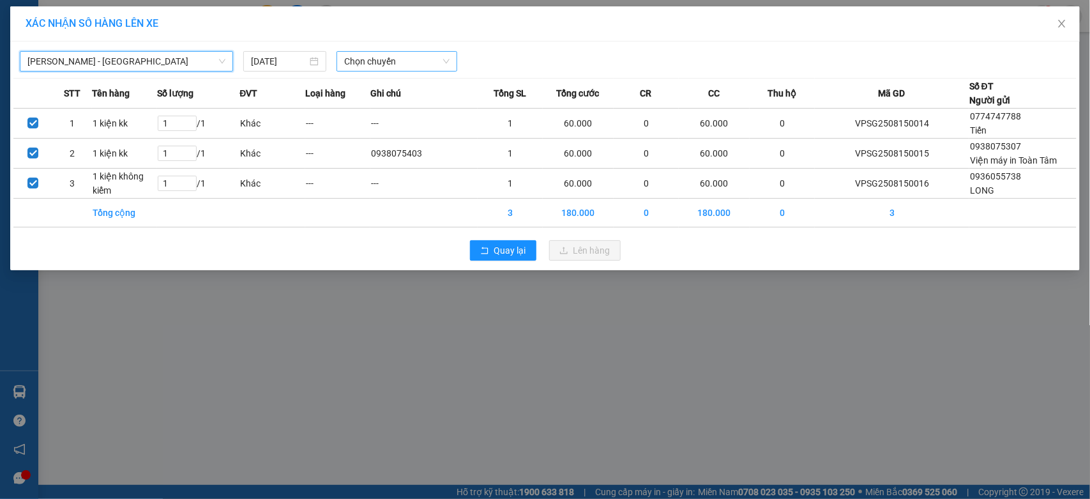
click at [439, 61] on span "Chọn chuyến" at bounding box center [396, 61] width 105 height 19
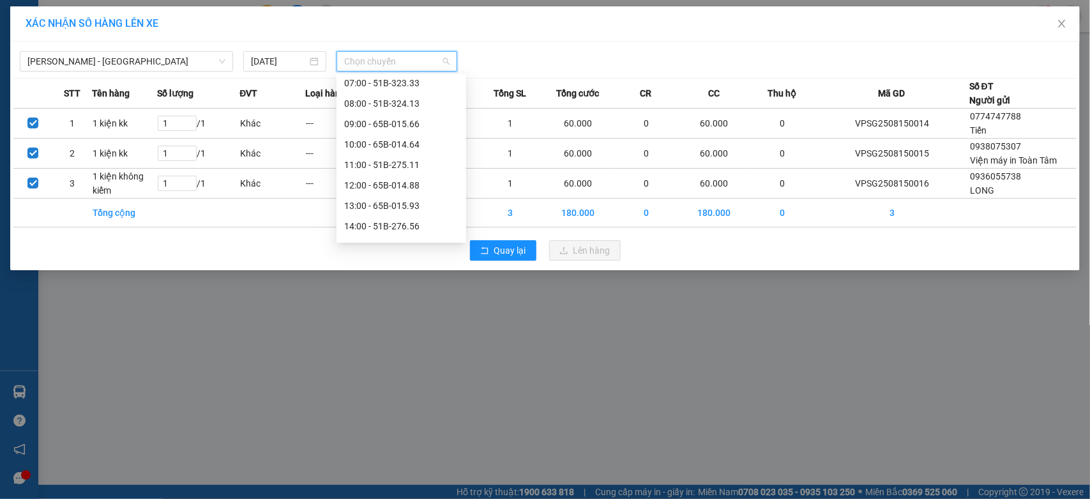
scroll to position [213, 0]
click at [384, 101] on div "13:00 - 65B-015.93" at bounding box center [401, 99] width 114 height 14
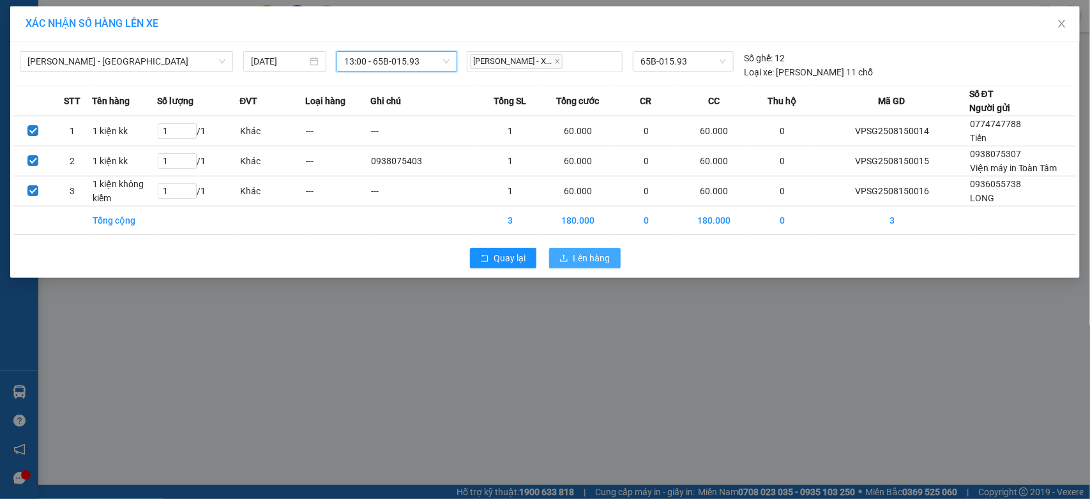
click at [563, 250] on button "Lên hàng" at bounding box center [584, 258] width 71 height 20
